Goal: Navigation & Orientation: Find specific page/section

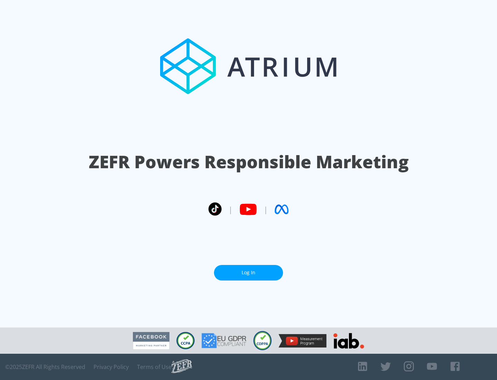
click at [249, 272] on link "Log In" at bounding box center [248, 273] width 69 height 16
